Goal: Complete application form

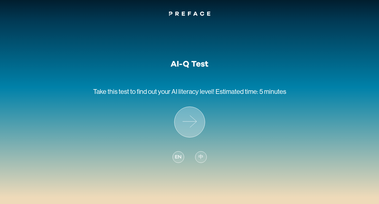
click at [192, 126] on icon at bounding box center [190, 122] width 30 height 30
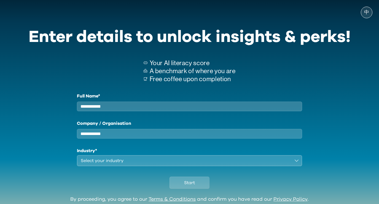
scroll to position [26, 0]
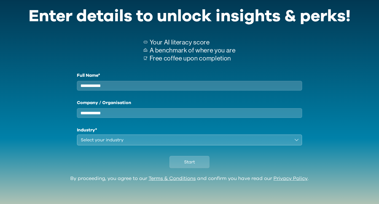
click at [163, 84] on input "Full Name*" at bounding box center [190, 86] width 226 height 10
click at [353, 107] on div "Enter details to unlock insights & perks! Your AI literacy score A benchmark of…" at bounding box center [189, 87] width 335 height 177
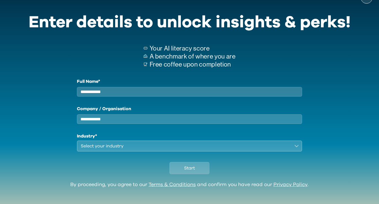
scroll to position [13, 0]
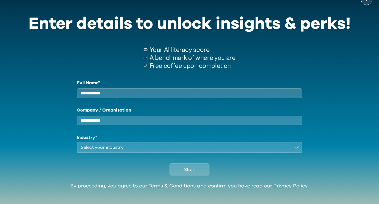
click at [265, 94] on input "Full Name*" at bounding box center [190, 93] width 226 height 10
click at [330, 139] on div "Full Name* Company / Organisation Industry* Select your industry" at bounding box center [190, 115] width 322 height 73
